Goal: Task Accomplishment & Management: Manage account settings

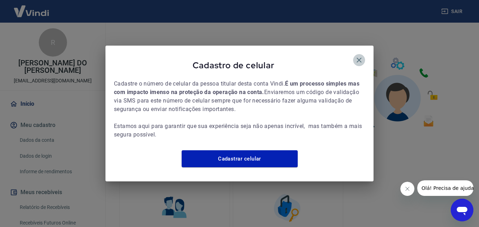
click at [359, 56] on icon "button" at bounding box center [359, 60] width 8 height 8
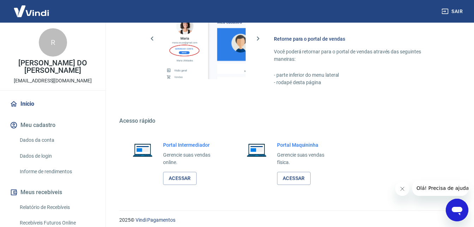
scroll to position [352, 0]
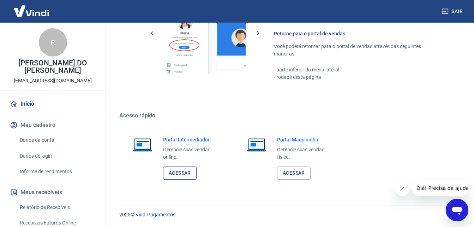
click at [185, 175] on link "Acessar" at bounding box center [180, 172] width 34 height 13
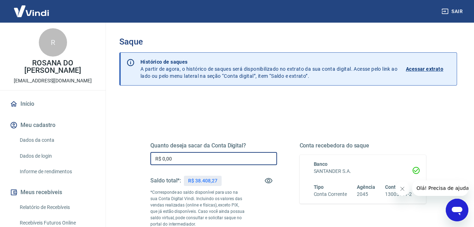
click at [191, 156] on input "R$ 0,00" at bounding box center [213, 158] width 127 height 13
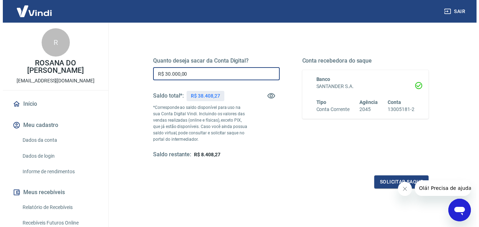
scroll to position [88, 0]
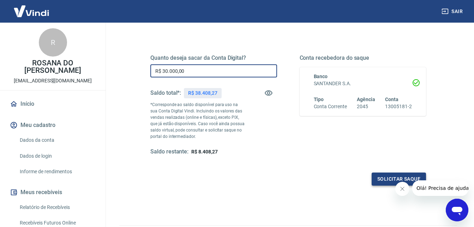
type input "R$ 30.000,00"
click at [387, 181] on button "Solicitar saque" at bounding box center [399, 178] width 54 height 13
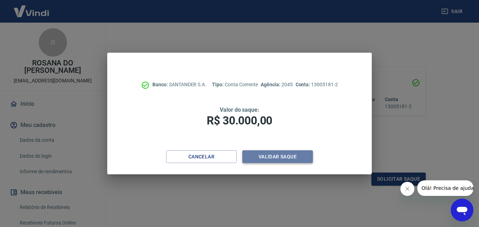
click at [287, 154] on button "Validar saque" at bounding box center [277, 156] width 71 height 13
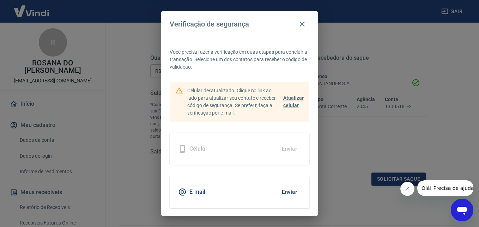
click at [289, 188] on button "Enviar" at bounding box center [289, 191] width 23 height 15
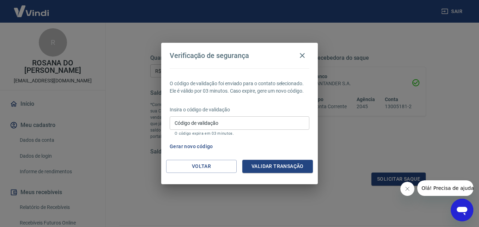
click at [241, 122] on input "Código de validação" at bounding box center [240, 122] width 140 height 13
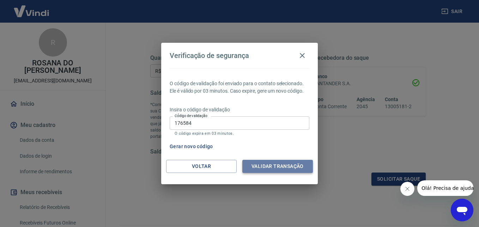
click at [270, 165] on button "Validar transação" at bounding box center [277, 165] width 71 height 13
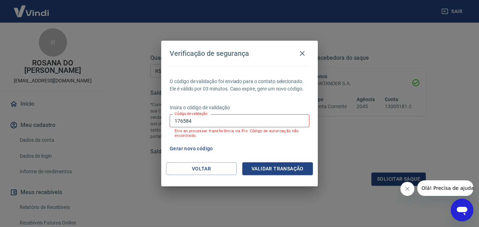
click at [182, 121] on input "176584" at bounding box center [240, 120] width 140 height 13
type input "173584"
click at [277, 168] on button "Validar transação" at bounding box center [277, 168] width 71 height 13
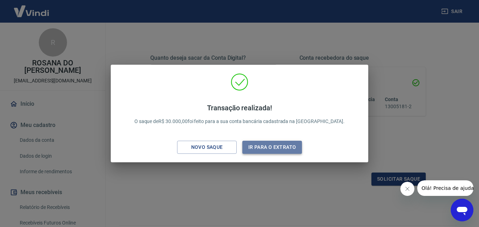
click at [280, 143] on button "Ir para o extrato" at bounding box center [272, 146] width 60 height 13
